Goal: Task Accomplishment & Management: Use online tool/utility

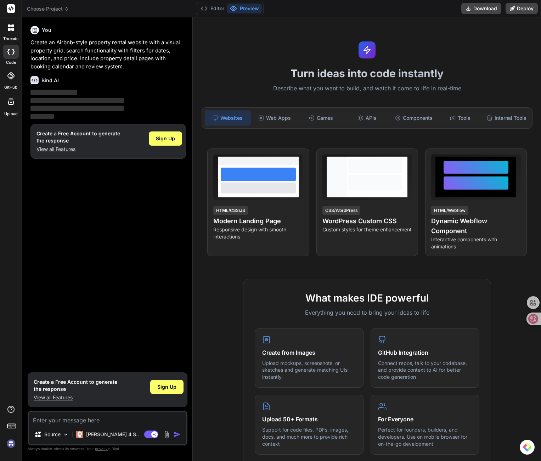
click at [14, 36] on label "threads" at bounding box center [10, 39] width 15 height 6
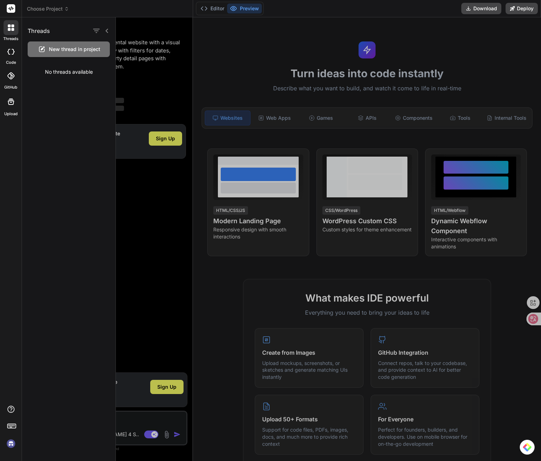
click at [276, 121] on div at bounding box center [328, 238] width 425 height 443
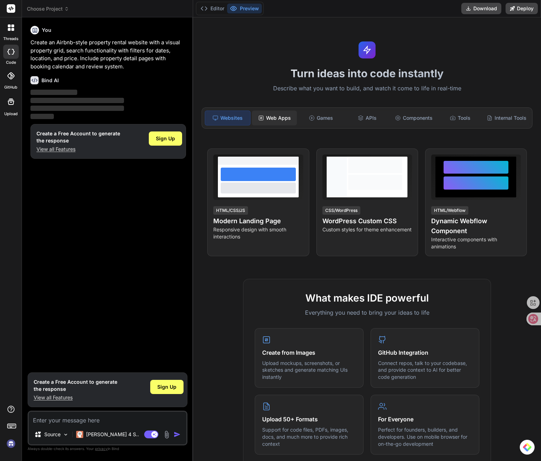
click at [291, 115] on div "Web Apps" at bounding box center [274, 117] width 45 height 15
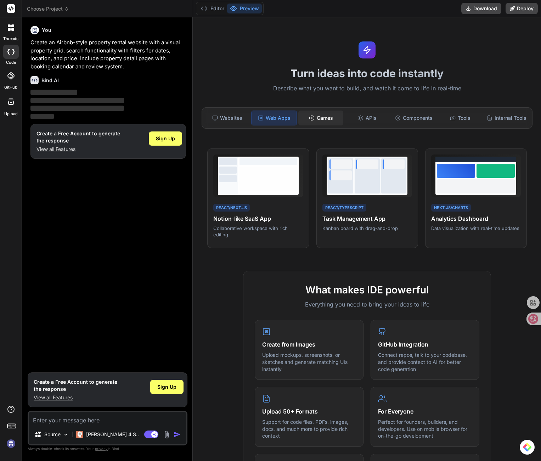
click at [313, 118] on div "Games" at bounding box center [320, 117] width 45 height 15
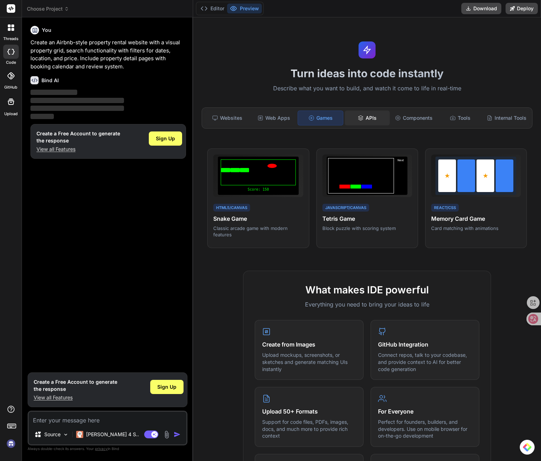
click at [373, 122] on div "APIs" at bounding box center [366, 117] width 45 height 15
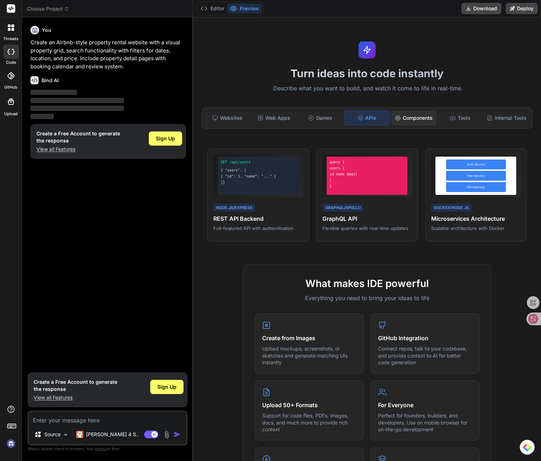
click at [413, 124] on div "Components" at bounding box center [413, 117] width 45 height 15
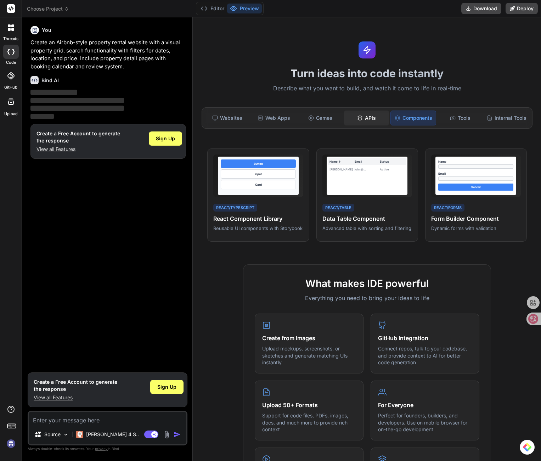
click at [372, 118] on div "APIs" at bounding box center [366, 117] width 45 height 15
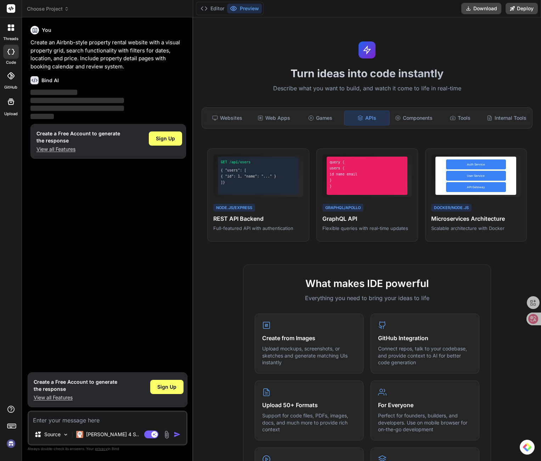
click at [384, 120] on div "APIs" at bounding box center [367, 117] width 46 height 15
click at [395, 121] on div "Components" at bounding box center [413, 117] width 45 height 15
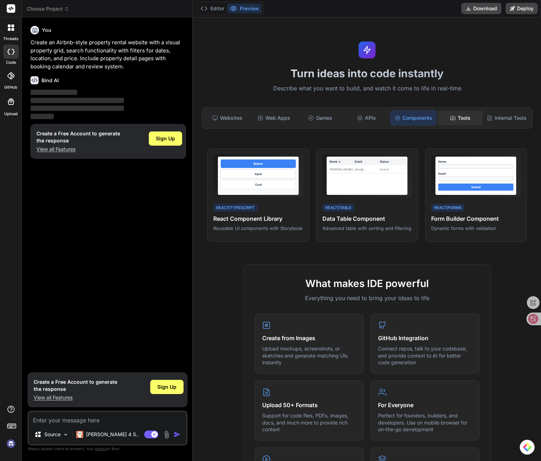
click at [439, 118] on div "Tools" at bounding box center [459, 117] width 45 height 15
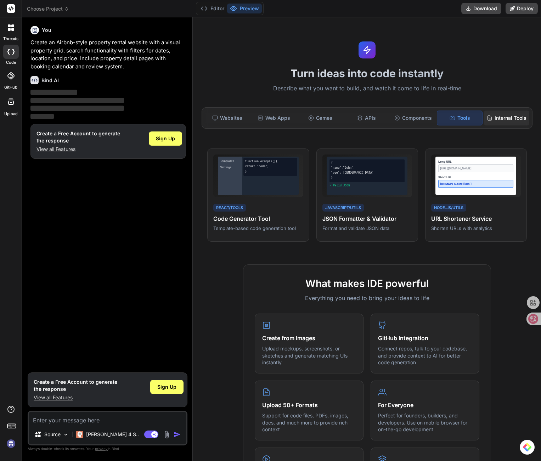
click at [493, 115] on div "Internal Tools" at bounding box center [506, 117] width 45 height 15
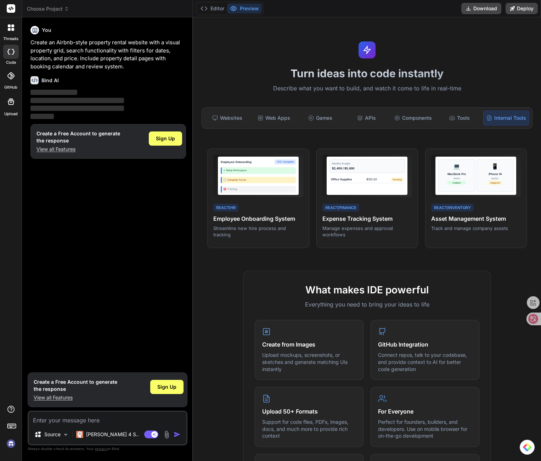
click at [8, 79] on div at bounding box center [11, 76] width 16 height 16
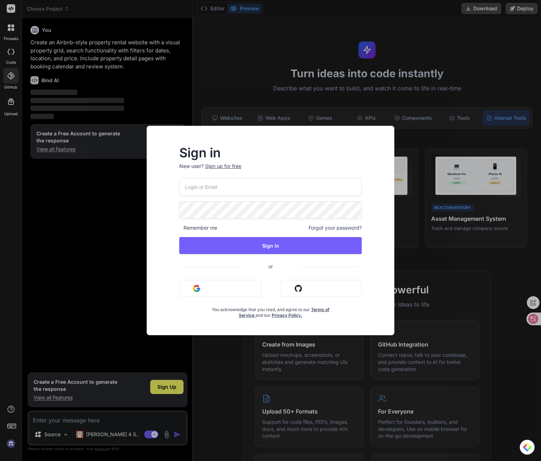
click at [8, 79] on div "Sign in New user? Sign up for free Remember me Forgot your password? Sign In or…" at bounding box center [270, 230] width 541 height 461
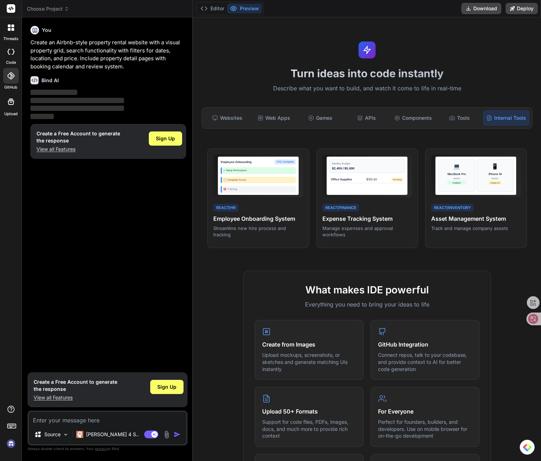
click at [8, 100] on icon at bounding box center [11, 101] width 6 height 6
click at [65, 436] on img at bounding box center [66, 434] width 6 height 6
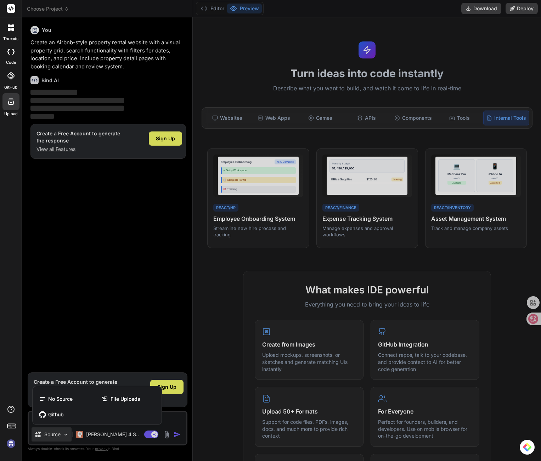
click at [65, 436] on div at bounding box center [270, 230] width 541 height 461
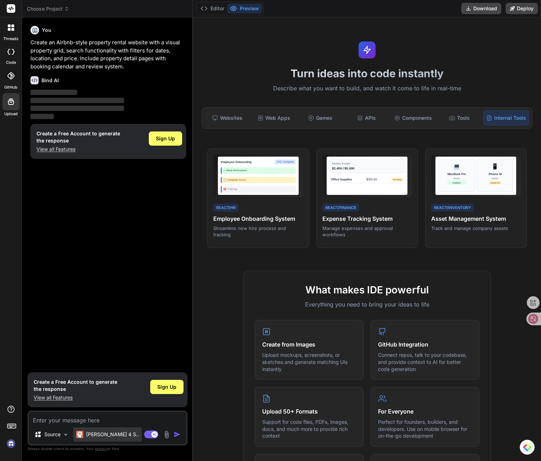
click at [96, 435] on p "[PERSON_NAME] 4 S.." at bounding box center [112, 433] width 53 height 7
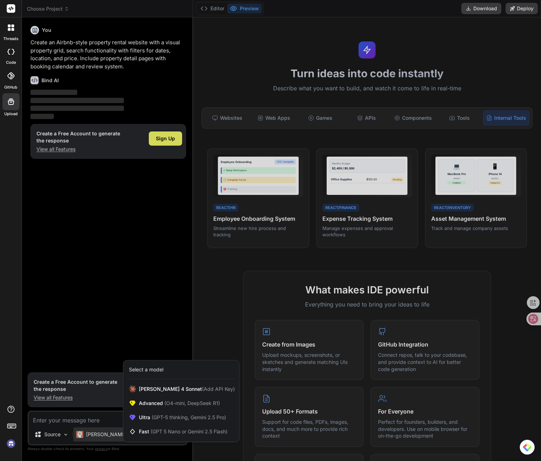
click at [96, 435] on div at bounding box center [270, 230] width 541 height 461
type textarea "x"
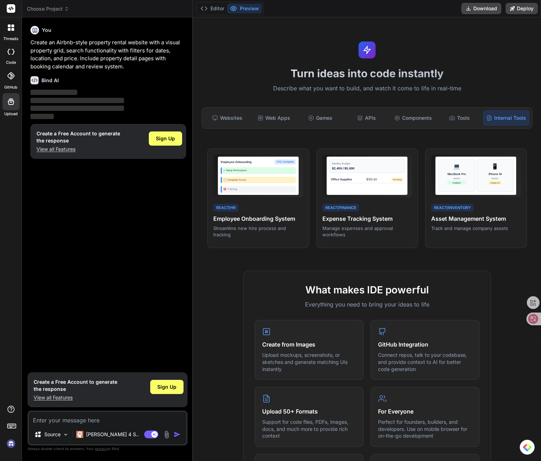
click at [11, 446] on img at bounding box center [11, 443] width 12 height 12
click at [11, 422] on icon at bounding box center [12, 425] width 10 height 10
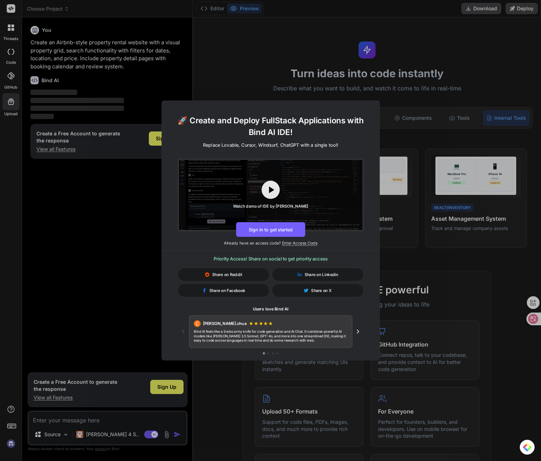
click at [18, 388] on div "🚀 Create and Deploy FullStack Applications with Bind AI IDE! Replace Lovable, C…" at bounding box center [270, 230] width 541 height 461
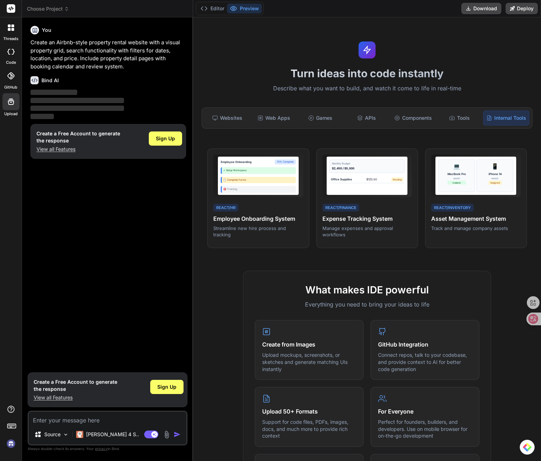
click at [527, 14] on div "Editor Preview Download Deploy" at bounding box center [367, 8] width 348 height 17
click at [227, 119] on div "Websites" at bounding box center [227, 117] width 45 height 15
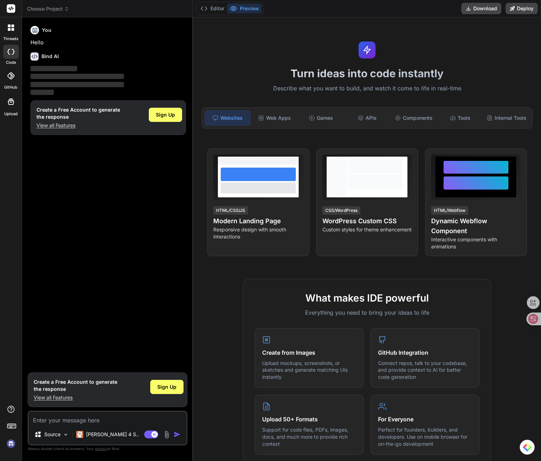
type textarea "x"
click at [101, 156] on div "You Hello Bind AI ‌ ‌ ‌ ‌ Create a Free Account to generate the response View a…" at bounding box center [108, 196] width 158 height 346
click at [52, 73] on p "‌" at bounding box center [107, 77] width 155 height 8
click at [210, 7] on button "Editor" at bounding box center [212, 9] width 29 height 10
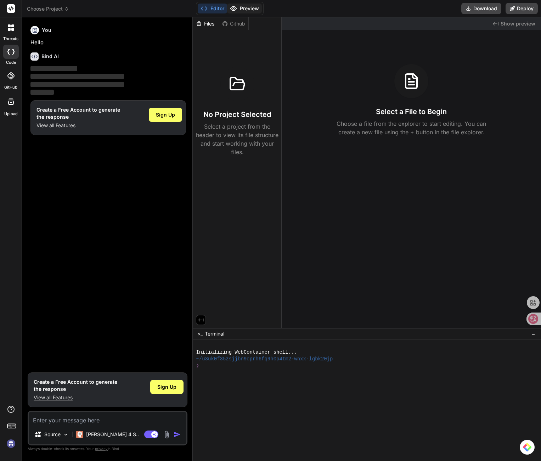
click at [243, 11] on button "Preview" at bounding box center [244, 9] width 35 height 10
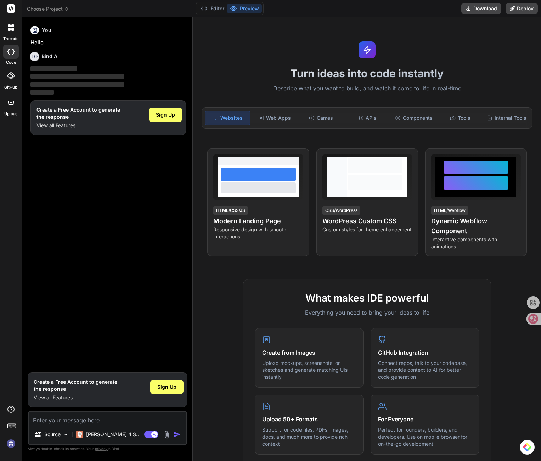
click at [16, 80] on div at bounding box center [11, 76] width 16 height 16
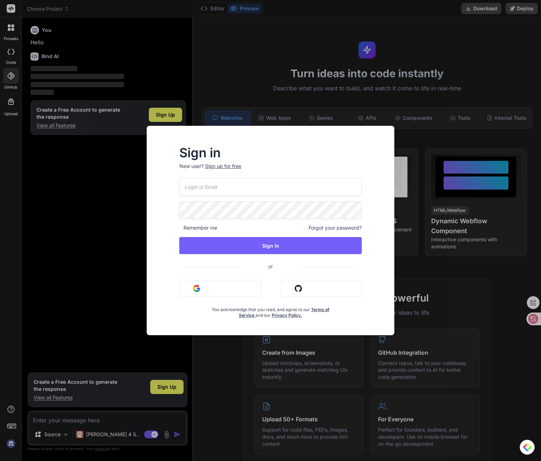
click at [14, 110] on div "Sign in New user? Sign up for free Remember me Forgot your password? Sign In or…" at bounding box center [270, 230] width 541 height 461
